Goal: Task Accomplishment & Management: Use online tool/utility

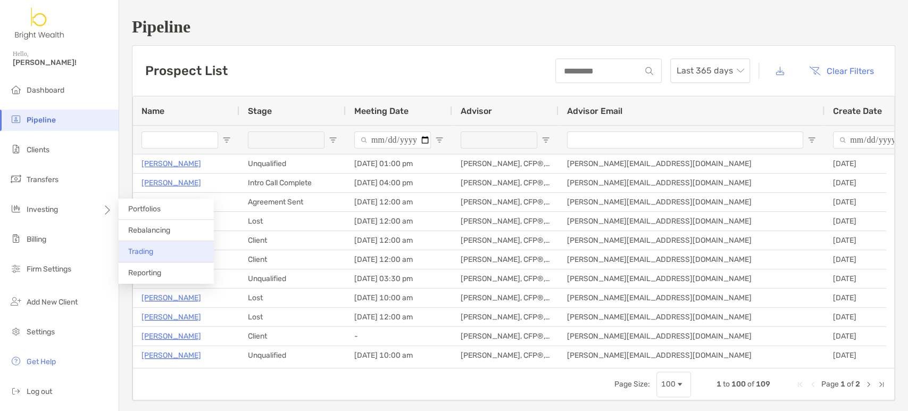
click at [128, 255] on span "Trading" at bounding box center [140, 251] width 25 height 9
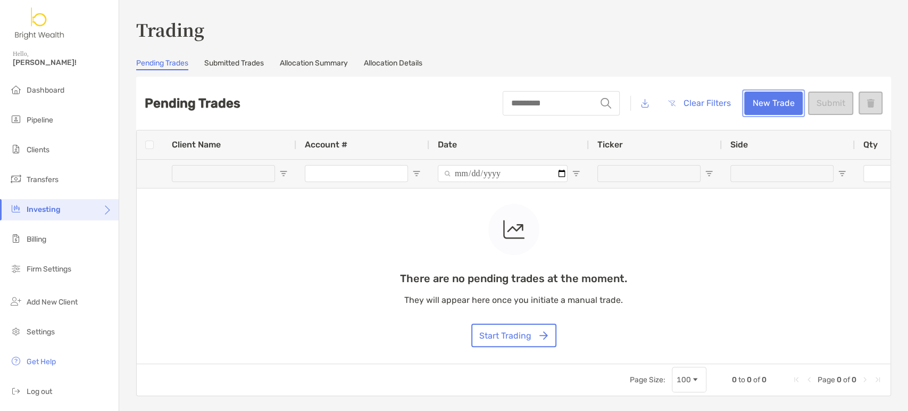
click at [763, 113] on button "New Trade" at bounding box center [773, 102] width 59 height 23
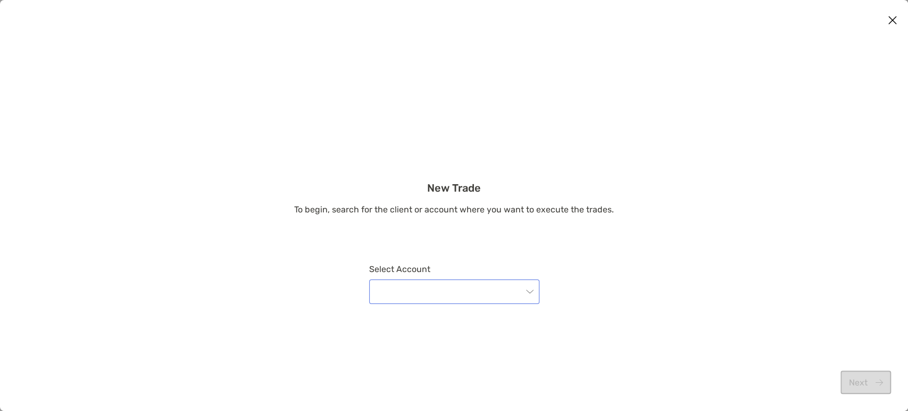
click at [510, 302] on input "modal" at bounding box center [449, 291] width 147 height 23
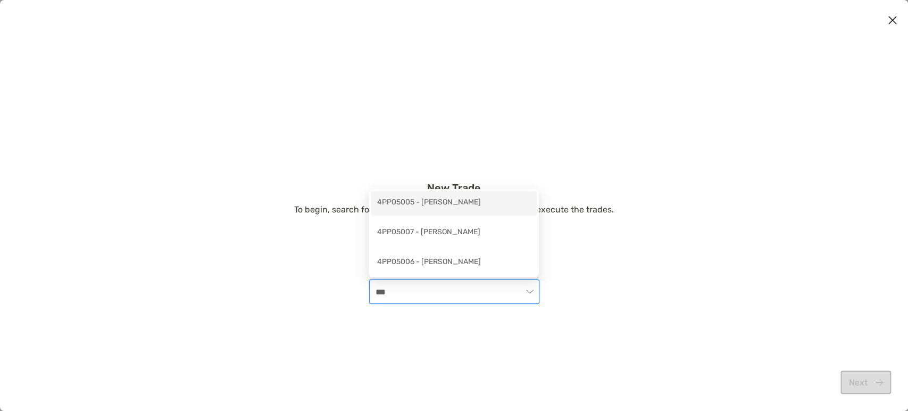
type input "***"
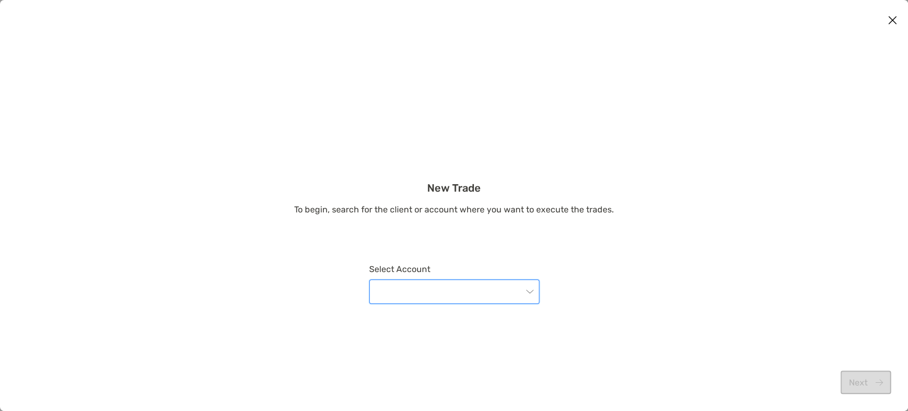
click at [459, 293] on input "modal" at bounding box center [449, 291] width 147 height 23
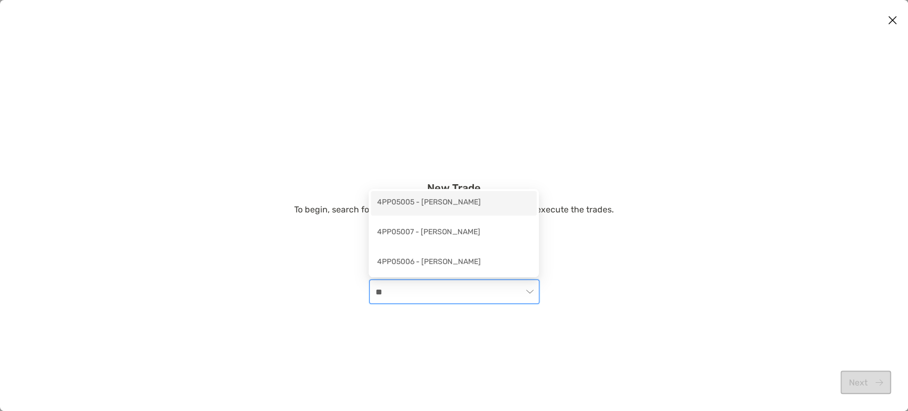
type input "***"
click at [481, 209] on div "4PP05005 - Lisa Twu" at bounding box center [453, 202] width 153 height 13
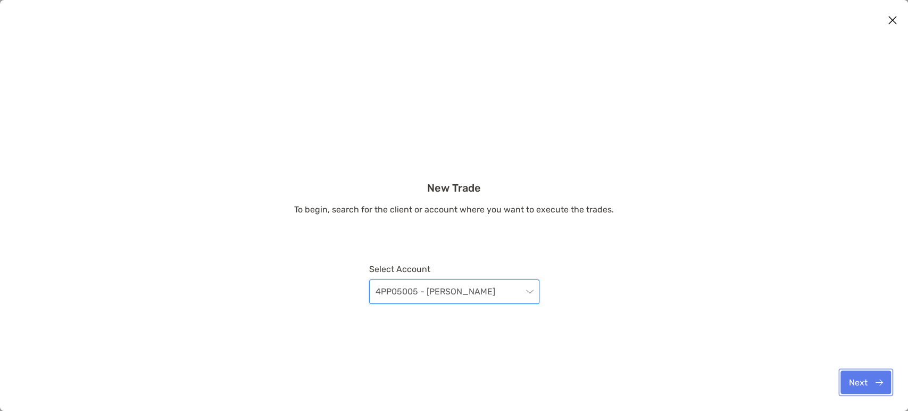
click at [817, 369] on button "Next" at bounding box center [866, 381] width 51 height 23
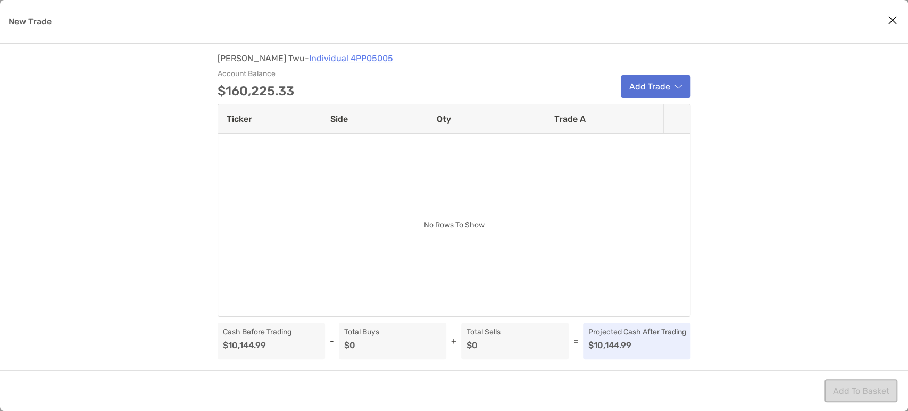
click at [662, 92] on button "Add Trade" at bounding box center [656, 86] width 70 height 23
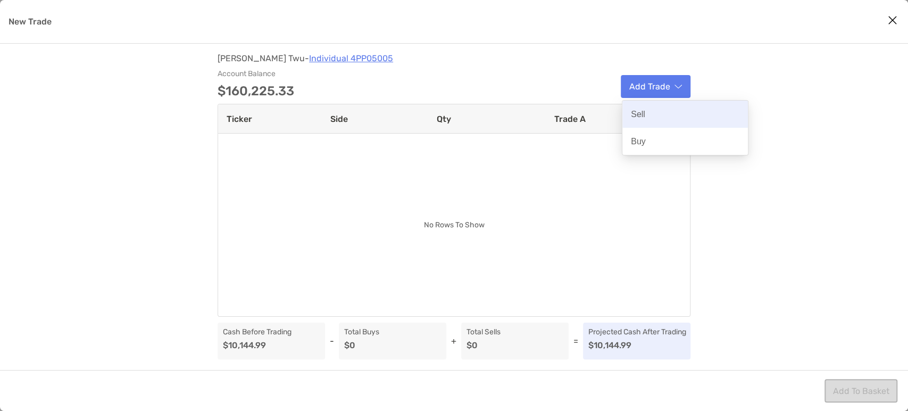
click at [656, 112] on div "Sell" at bounding box center [685, 114] width 126 height 27
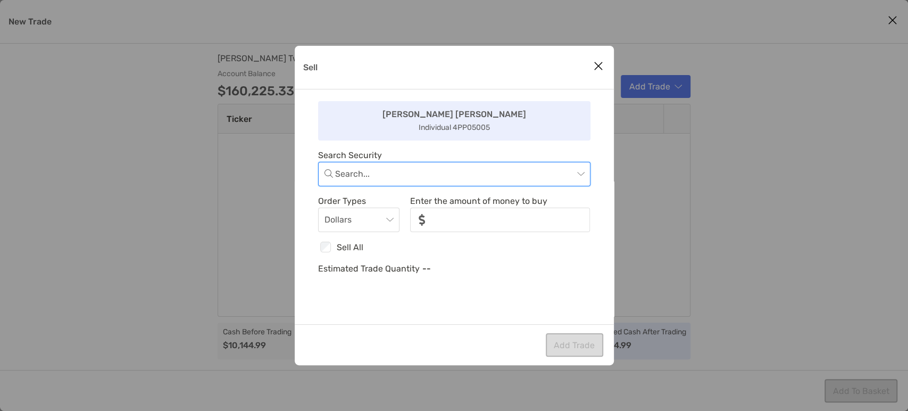
click at [407, 178] on input "Sell" at bounding box center [454, 173] width 238 height 23
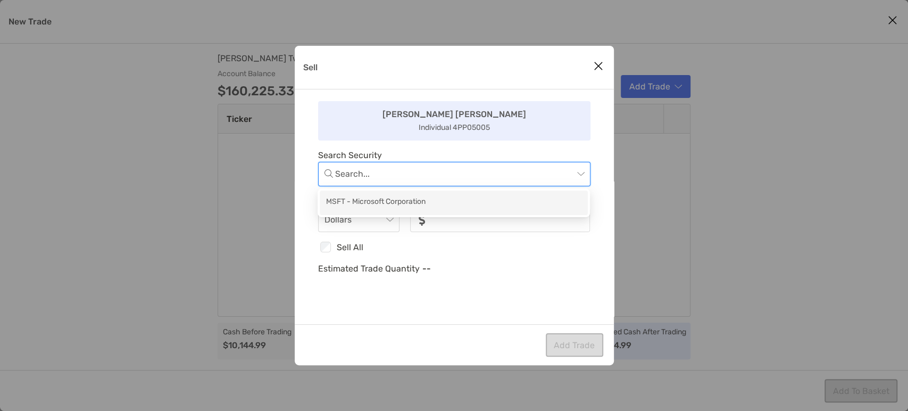
type input "*"
click at [447, 210] on div "MSFT - Microsoft Corporation" at bounding box center [454, 202] width 268 height 24
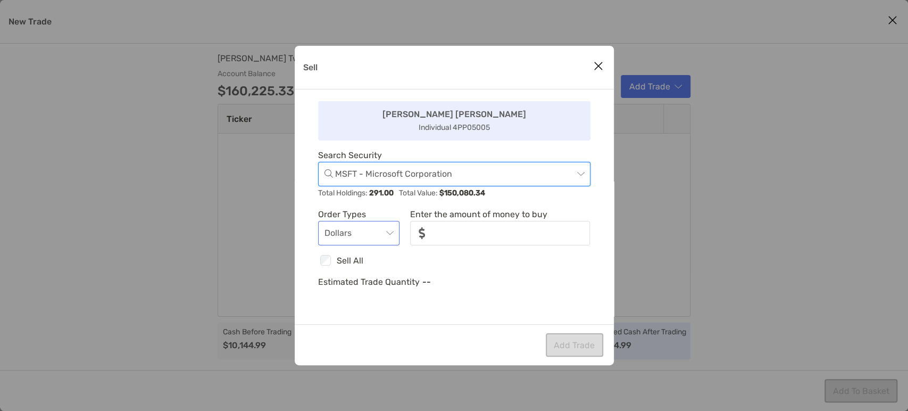
click at [387, 241] on span "Dollars" at bounding box center [359, 232] width 69 height 23
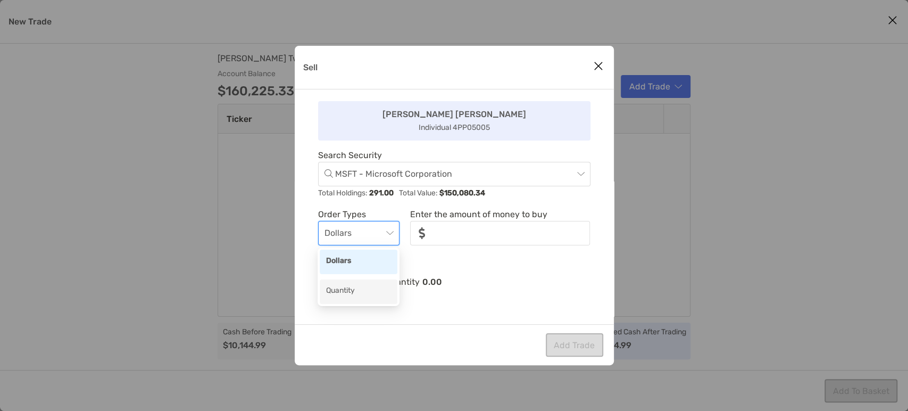
click at [354, 287] on div "Quantity" at bounding box center [358, 291] width 65 height 13
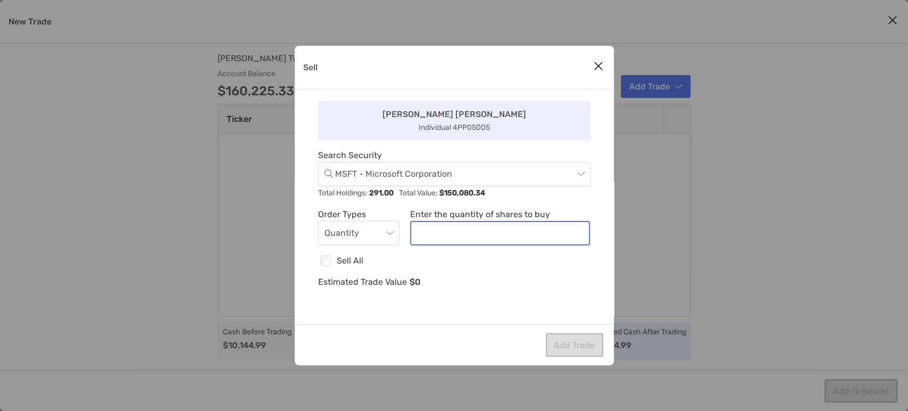
click at [472, 229] on input "noSymbolCurrency" at bounding box center [500, 233] width 178 height 22
type input "**"
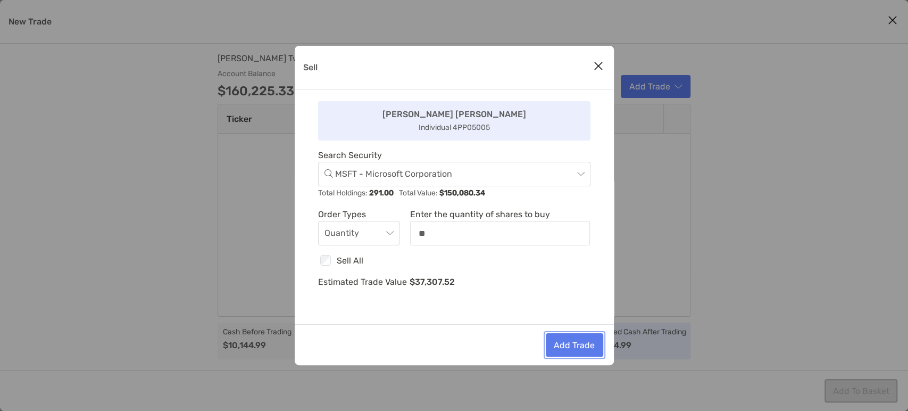
drag, startPoint x: 560, startPoint y: 346, endPoint x: 503, endPoint y: 271, distance: 94.9
click at [506, 273] on div "Sell Lisa Lisa Individual 4PP05005 Search Security MSFT - Microsoft Corporation…" at bounding box center [454, 205] width 319 height 319
click at [503, 271] on div "Lisa Lisa Individual 4PP05005 Search Security MSFT - Microsoft Corporation Tota…" at bounding box center [454, 206] width 319 height 235
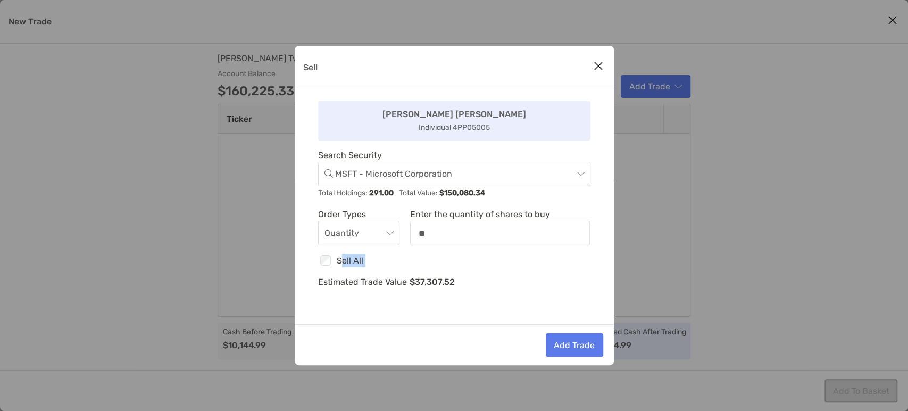
click at [500, 271] on div "Lisa Lisa Individual 4PP05005 Search Security MSFT - Microsoft Corporation Tota…" at bounding box center [454, 206] width 319 height 235
click at [500, 273] on div "Lisa Lisa Individual 4PP05005 Search Security MSFT - Microsoft Corporation Tota…" at bounding box center [454, 206] width 319 height 235
click at [572, 341] on button "Add Trade" at bounding box center [574, 344] width 57 height 23
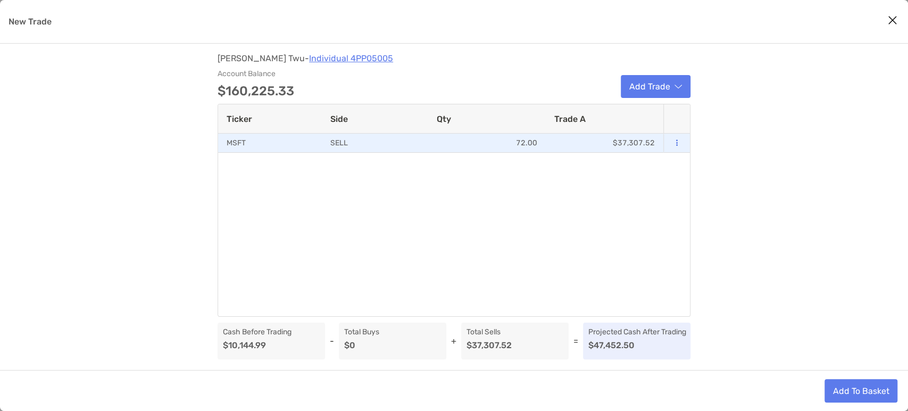
click at [681, 143] on button "modal" at bounding box center [677, 143] width 10 height 11
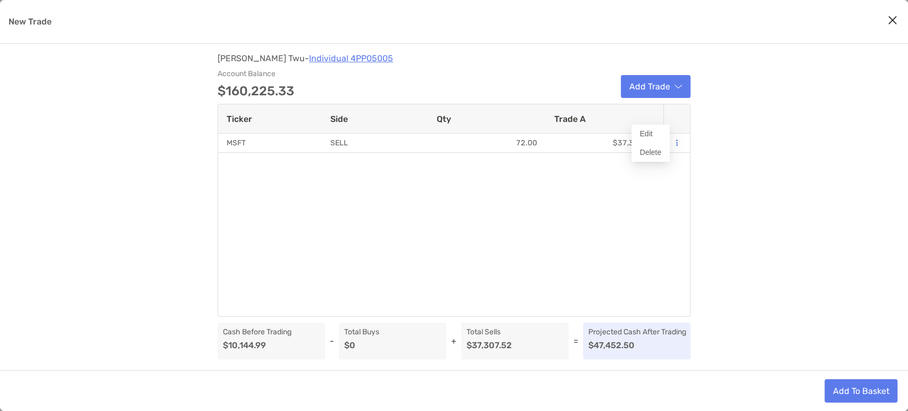
click at [763, 165] on div "Lisa Twu - Individual 4PP05005 Account Balance $160,225.33 Add Trade Ticker Sid…" at bounding box center [454, 207] width 908 height 326
click at [817, 369] on button "Add To Basket" at bounding box center [861, 390] width 73 height 23
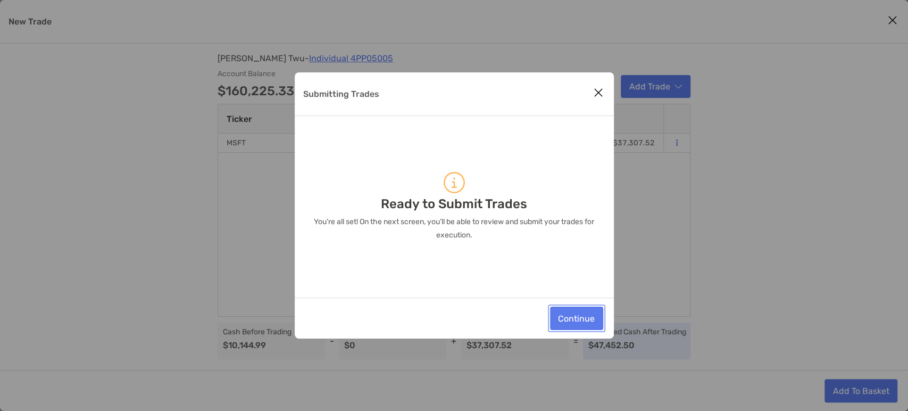
click at [584, 321] on button "Continue" at bounding box center [576, 317] width 53 height 23
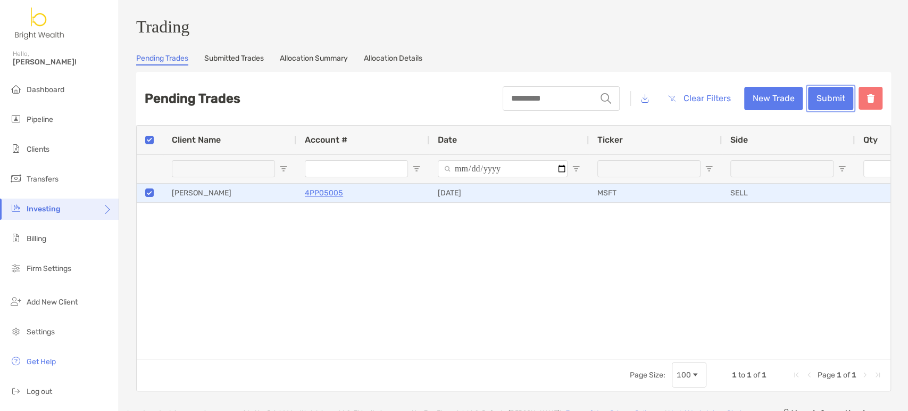
click at [825, 101] on button "Submit" at bounding box center [830, 98] width 45 height 23
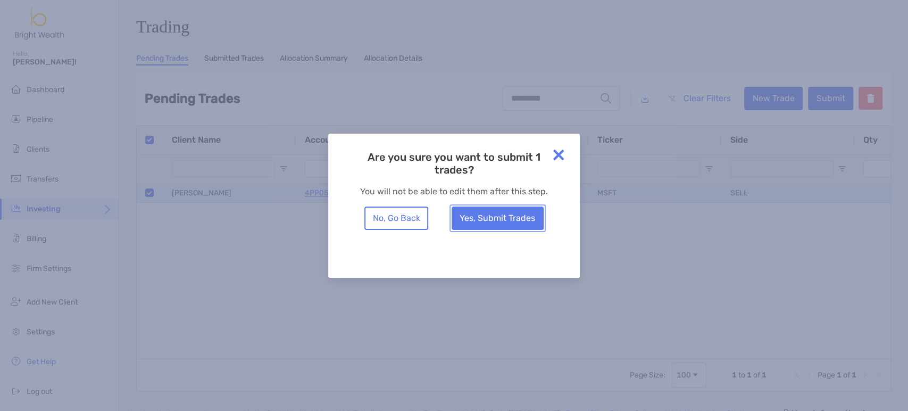
click at [507, 219] on button "Yes, Submit Trades" at bounding box center [498, 217] width 92 height 23
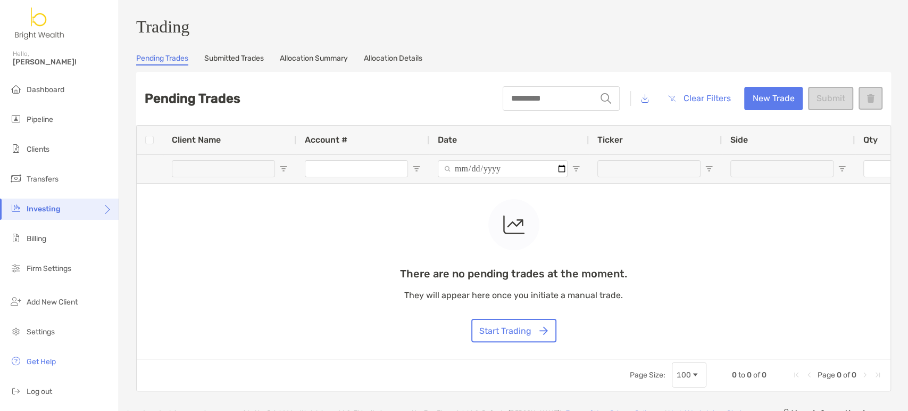
click at [259, 65] on link "Submitted Trades" at bounding box center [234, 60] width 60 height 12
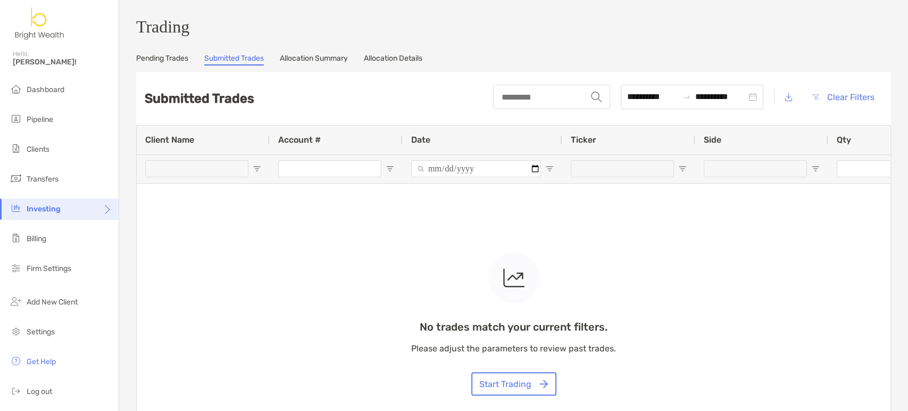
click at [326, 65] on link "Allocation Summary" at bounding box center [314, 60] width 68 height 12
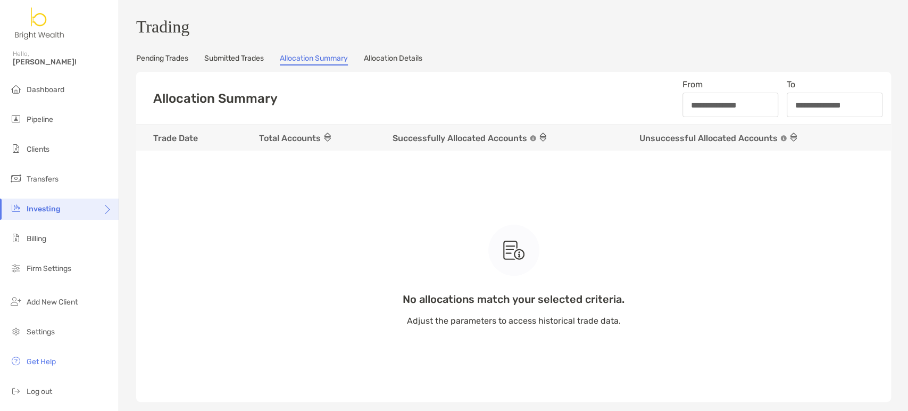
click at [400, 60] on link "Allocation Details" at bounding box center [393, 60] width 59 height 12
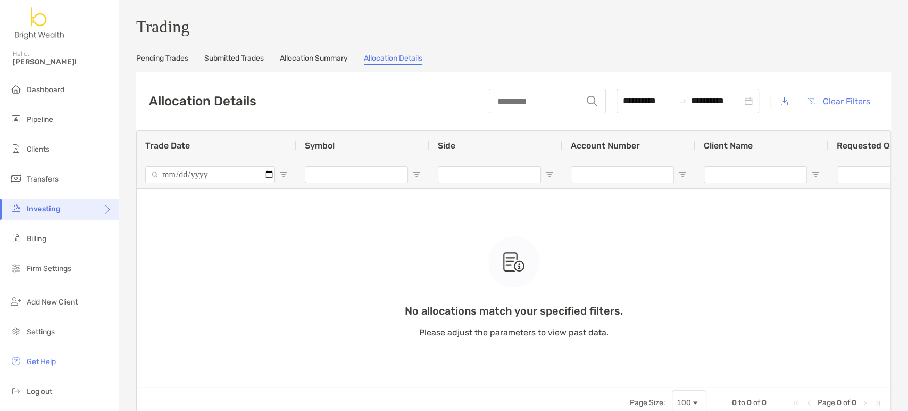
click at [236, 59] on link "Submitted Trades" at bounding box center [234, 60] width 60 height 12
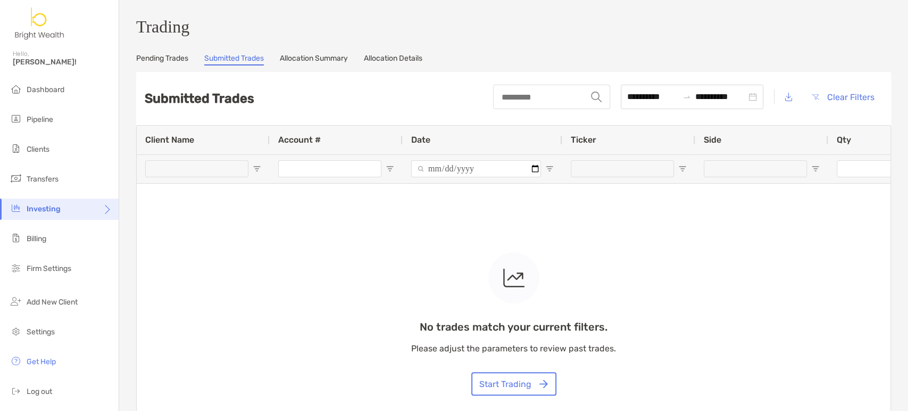
click at [160, 65] on link "Pending Trades" at bounding box center [162, 60] width 52 height 12
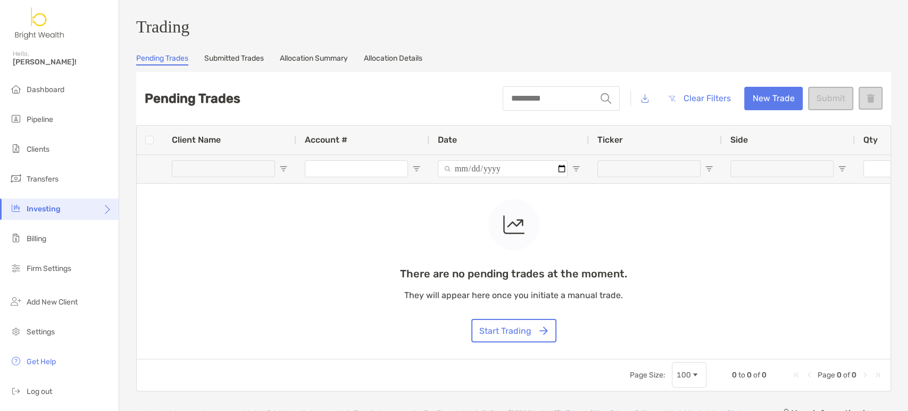
click at [244, 62] on link "Submitted Trades" at bounding box center [234, 60] width 60 height 12
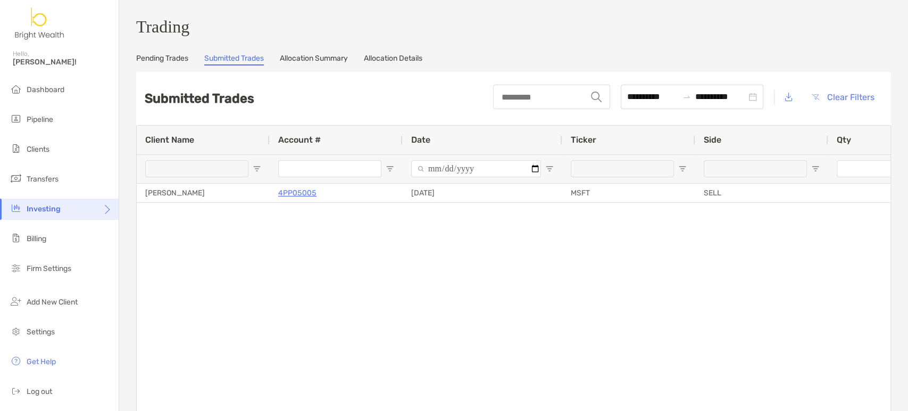
click at [579, 255] on div "Lisa Twu 4PP05005 10/03/2025 MSFT SELL 72.00000 $37,307.52 Stock Complete" at bounding box center [514, 320] width 754 height 272
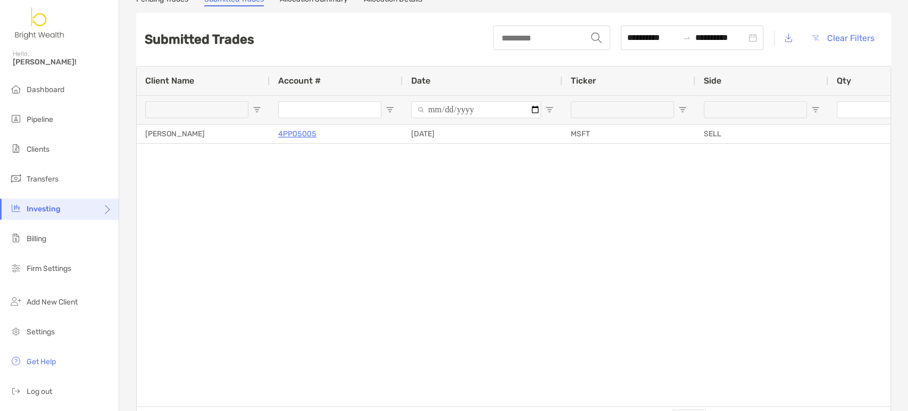
click at [785, 41] on icon at bounding box center [788, 38] width 7 height 9
click at [45, 147] on span "Clients" at bounding box center [38, 149] width 23 height 9
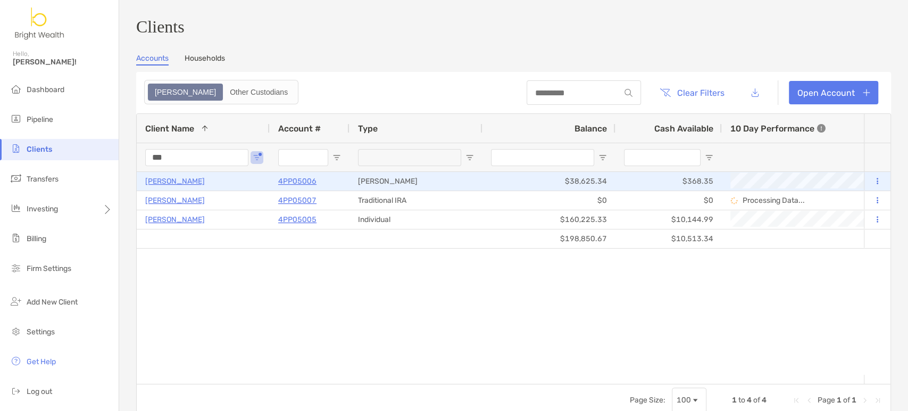
drag, startPoint x: 285, startPoint y: 185, endPoint x: 490, endPoint y: 260, distance: 218.3
click at [494, 260] on div "Lisa Twu 4PP05006 Roth IRA $38,625.34 $368.35 +1.29% +1.29% Completed Vanguard …" at bounding box center [500, 273] width 727 height 203
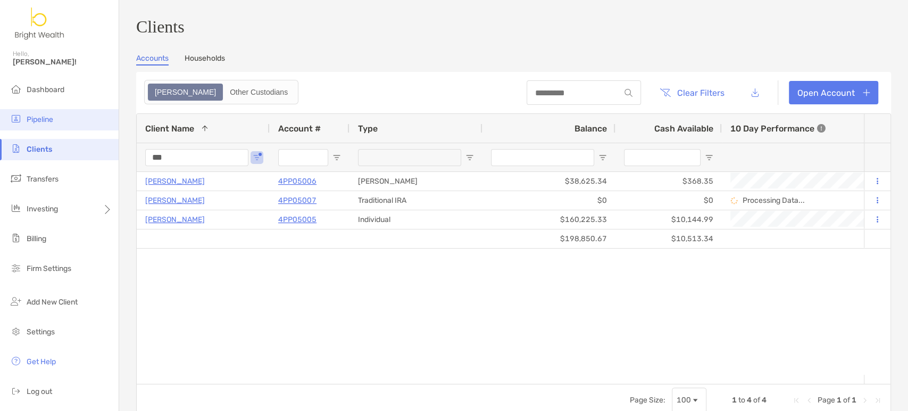
drag, startPoint x: 205, startPoint y: 155, endPoint x: 0, endPoint y: 121, distance: 207.6
click at [55, 131] on div "Clients Hello, Henry! Dashboard Pipeline Clients Transfers Investing Billing Fi…" at bounding box center [454, 205] width 908 height 411
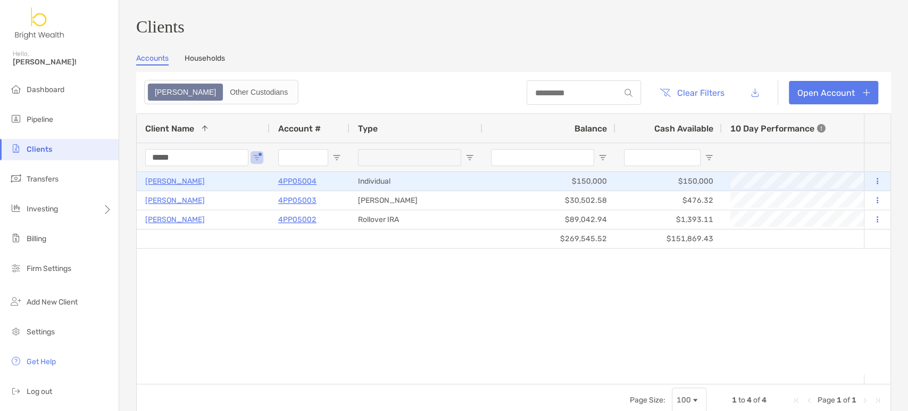
type input "*****"
drag, startPoint x: 318, startPoint y: 185, endPoint x: 255, endPoint y: 190, distance: 63.0
drag, startPoint x: 315, startPoint y: 182, endPoint x: 242, endPoint y: 193, distance: 74.7
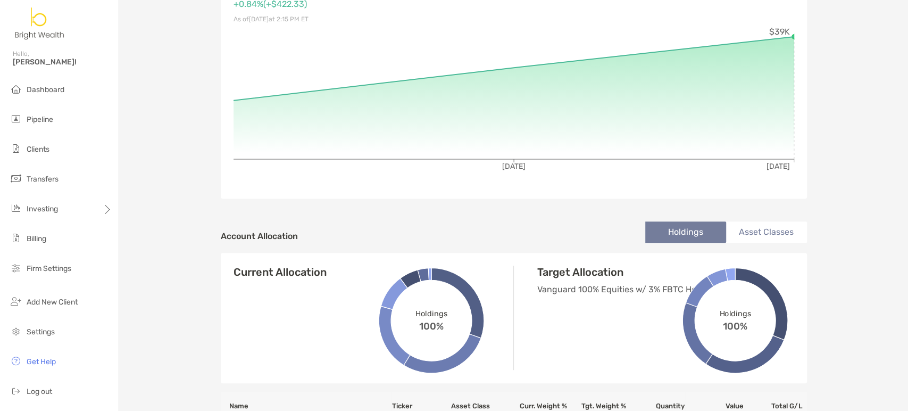
scroll to position [59, 0]
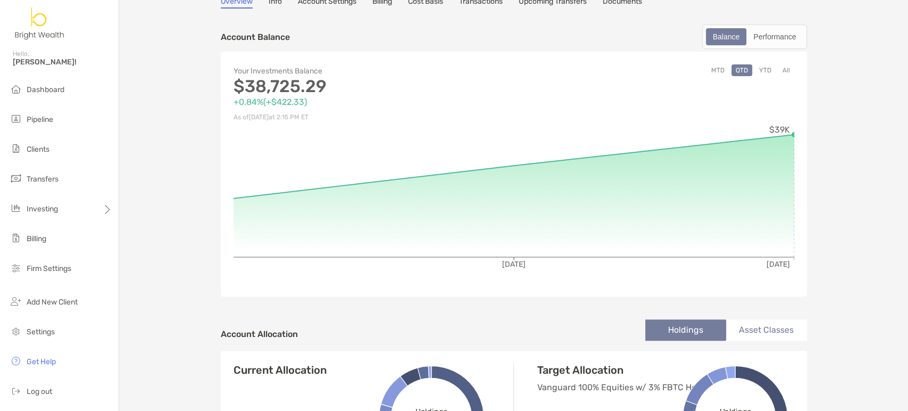
click at [784, 70] on button "All" at bounding box center [786, 70] width 16 height 12
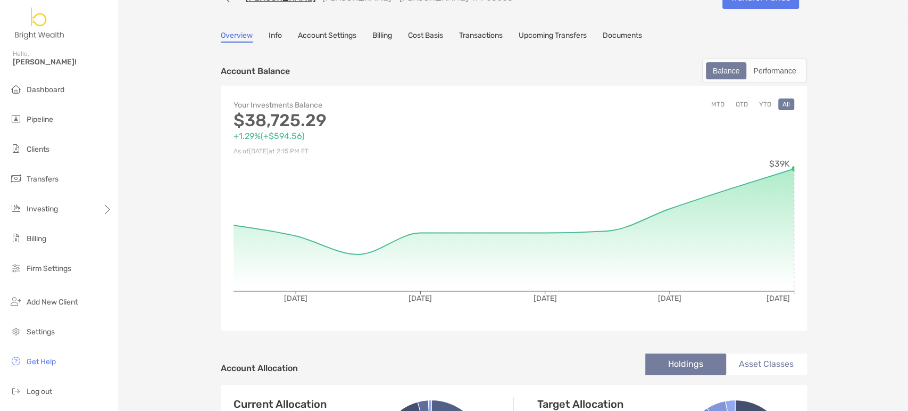
scroll to position [0, 0]
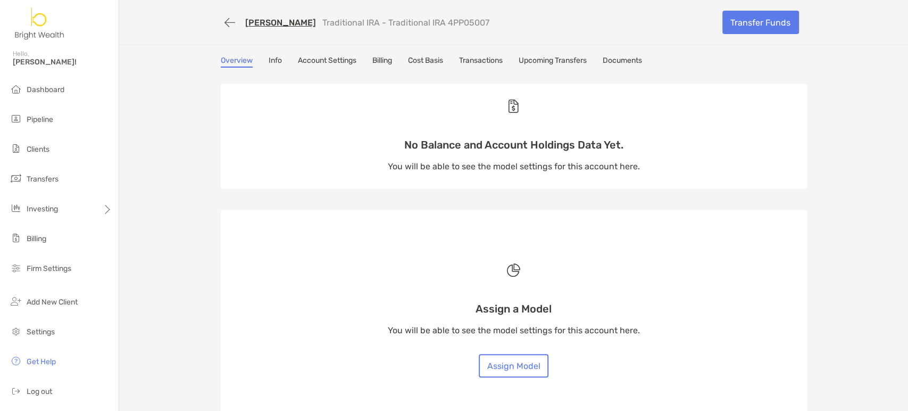
click at [472, 68] on div "Overview Info Account Settings Billing Cost Basis Transactions Upcoming Transfe…" at bounding box center [514, 353] width 608 height 594
click at [489, 64] on link "Transactions" at bounding box center [481, 62] width 44 height 12
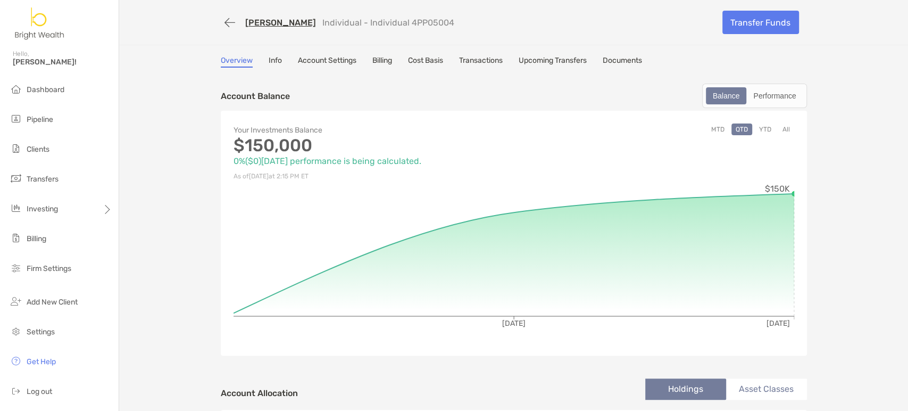
click at [390, 15] on div "Elias Kokaly Individual - Individual 4PP05004" at bounding box center [468, 23] width 494 height 20
click at [423, 22] on p "Individual - Individual 4PP05004" at bounding box center [388, 23] width 132 height 10
drag, startPoint x: 427, startPoint y: 22, endPoint x: 340, endPoint y: 29, distance: 86.5
click at [340, 29] on div "Elias Kokaly Individual - Individual 4PP05004" at bounding box center [468, 23] width 494 height 20
copy p "Individual 4PP05004"
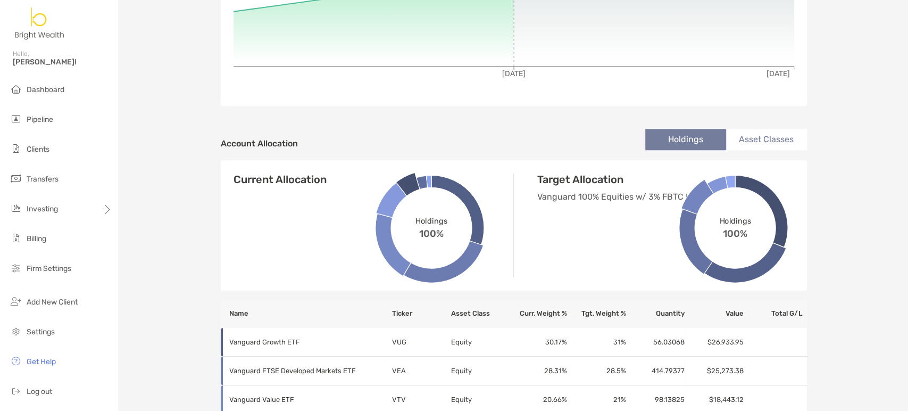
scroll to position [236, 0]
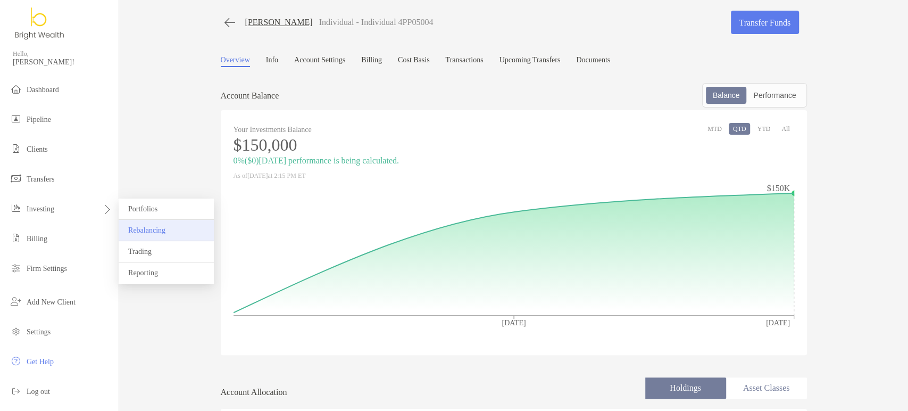
click at [142, 233] on span "Rebalancing" at bounding box center [146, 230] width 37 height 8
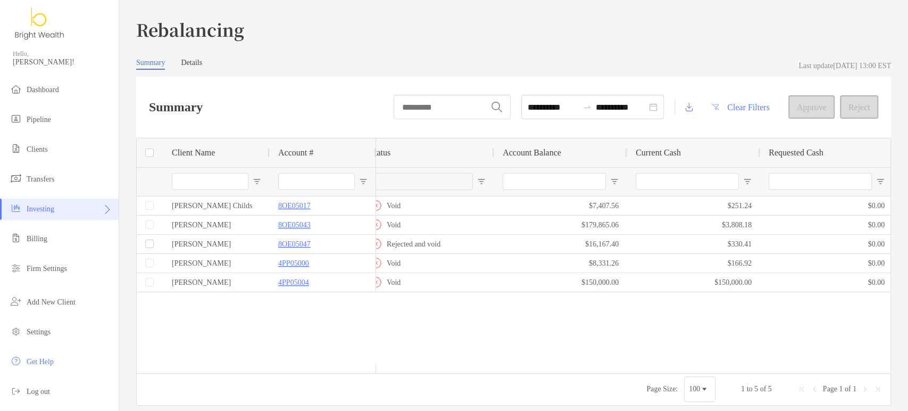
scroll to position [0, 199]
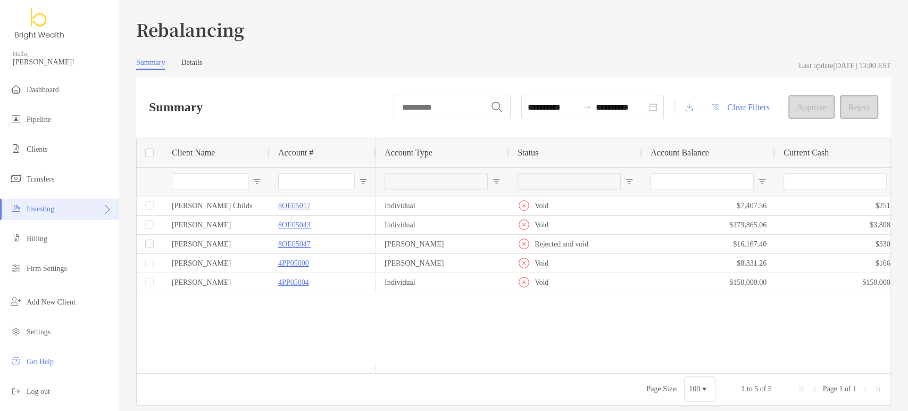
click at [245, 317] on div "[PERSON_NAME] Childs 8OE05017 [PERSON_NAME] 8OE05043 [PERSON_NAME] 8OE05047 [PE…" at bounding box center [514, 280] width 754 height 168
click at [318, 306] on div "[PERSON_NAME] Childs 8OE05017 [PERSON_NAME] 8OE05043 [PERSON_NAME] 8OE05047 [PE…" at bounding box center [514, 280] width 754 height 168
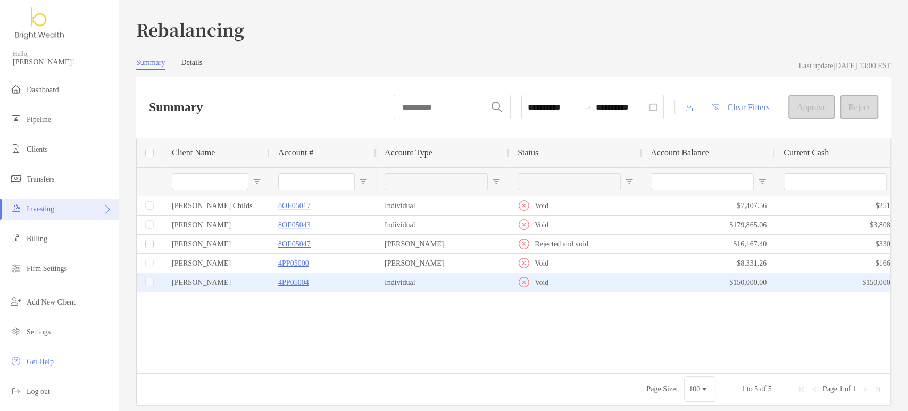
click at [188, 282] on div "[PERSON_NAME]" at bounding box center [216, 282] width 106 height 19
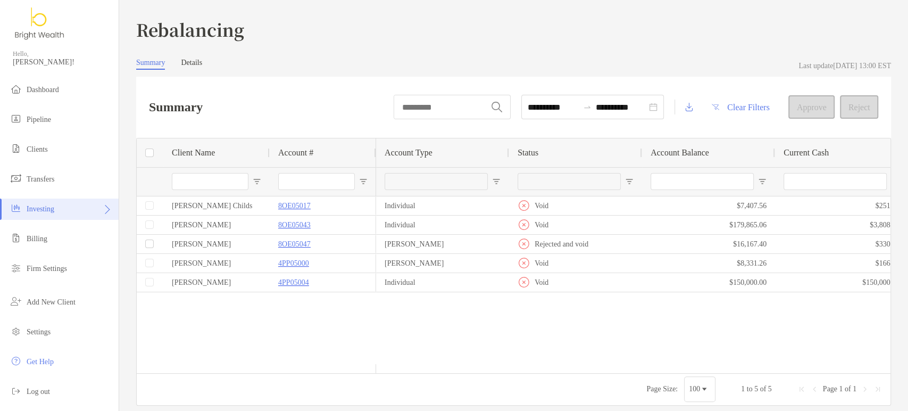
click at [239, 302] on div "[PERSON_NAME] Childs 8OE05017 [PERSON_NAME] 8OE05043 [PERSON_NAME] 8OE05047 [PE…" at bounding box center [514, 280] width 754 height 168
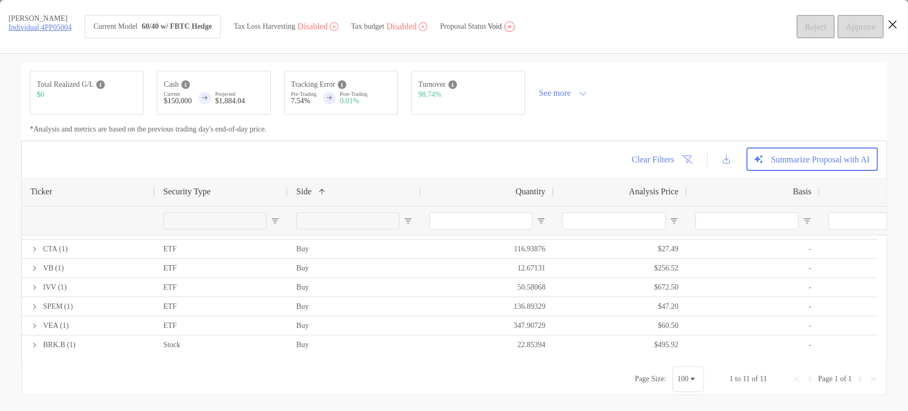
click at [891, 20] on icon "Close modal" at bounding box center [893, 24] width 10 height 13
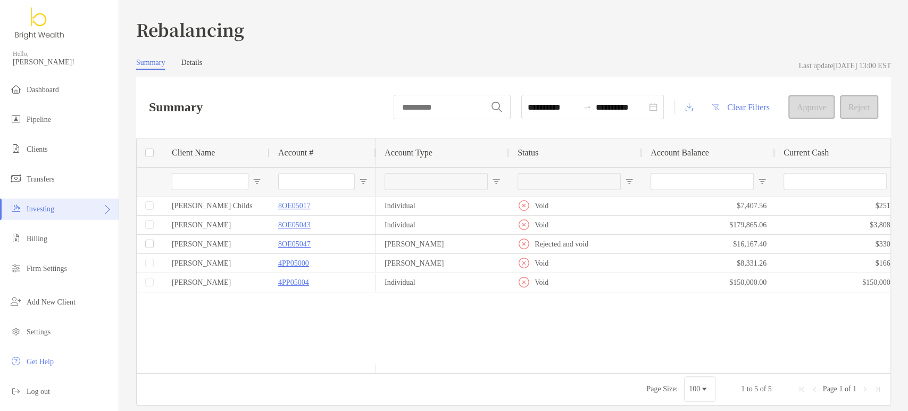
click at [304, 343] on div "[PERSON_NAME] Childs 8OE05017 [PERSON_NAME] 8OE05043 [PERSON_NAME] 8OE05047 [PE…" at bounding box center [514, 280] width 754 height 168
drag, startPoint x: 325, startPoint y: 282, endPoint x: 256, endPoint y: 311, distance: 74.4
click at [256, 311] on div "[PERSON_NAME] Childs 8OE05017 [PERSON_NAME] 8OE05043 [PERSON_NAME] 8OE05047 [PE…" at bounding box center [514, 280] width 754 height 168
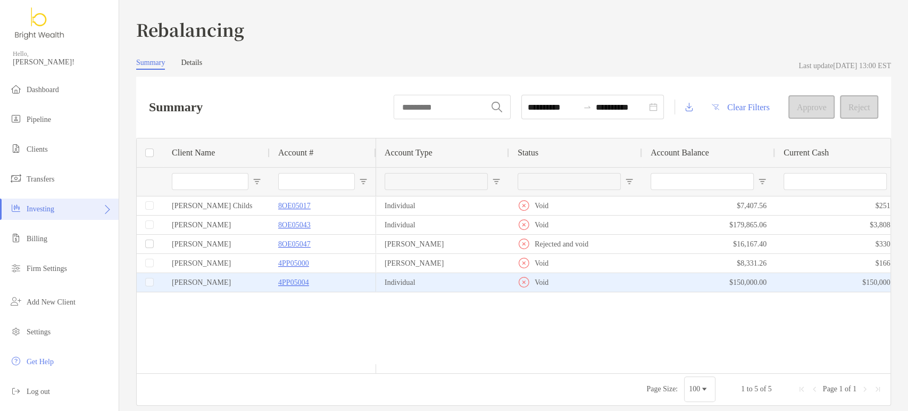
drag, startPoint x: 294, startPoint y: 284, endPoint x: 293, endPoint y: 309, distance: 24.5
click at [289, 312] on div "[PERSON_NAME] Childs 8OE05017 [PERSON_NAME] 8OE05043 [PERSON_NAME] 8OE05047 [PE…" at bounding box center [514, 280] width 754 height 168
click at [305, 283] on p "4PP05004" at bounding box center [293, 282] width 31 height 13
click at [295, 282] on p "4PP05004" at bounding box center [293, 282] width 31 height 13
